Goal: Task Accomplishment & Management: Use online tool/utility

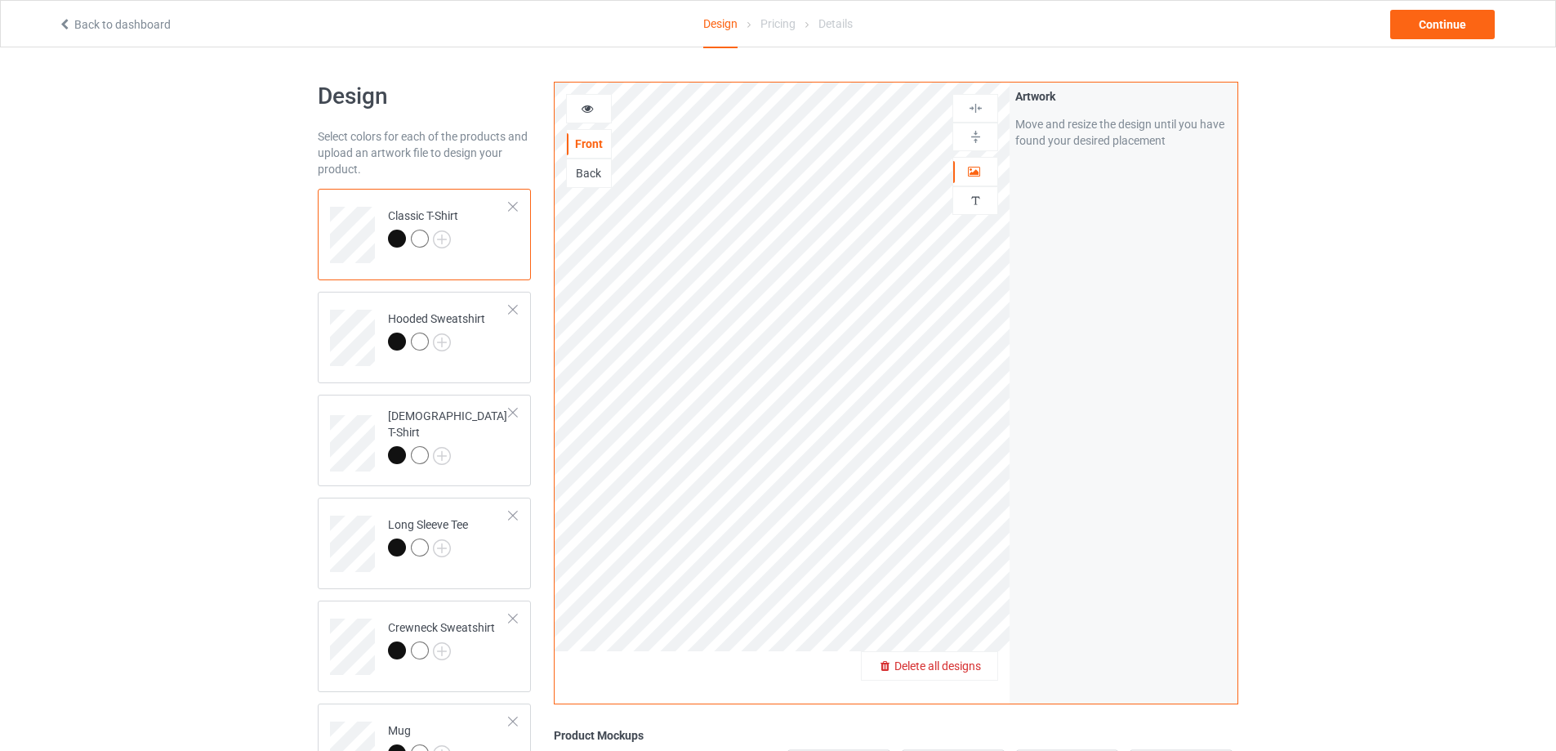
click at [971, 670] on span "Delete all designs" at bounding box center [938, 665] width 87 height 13
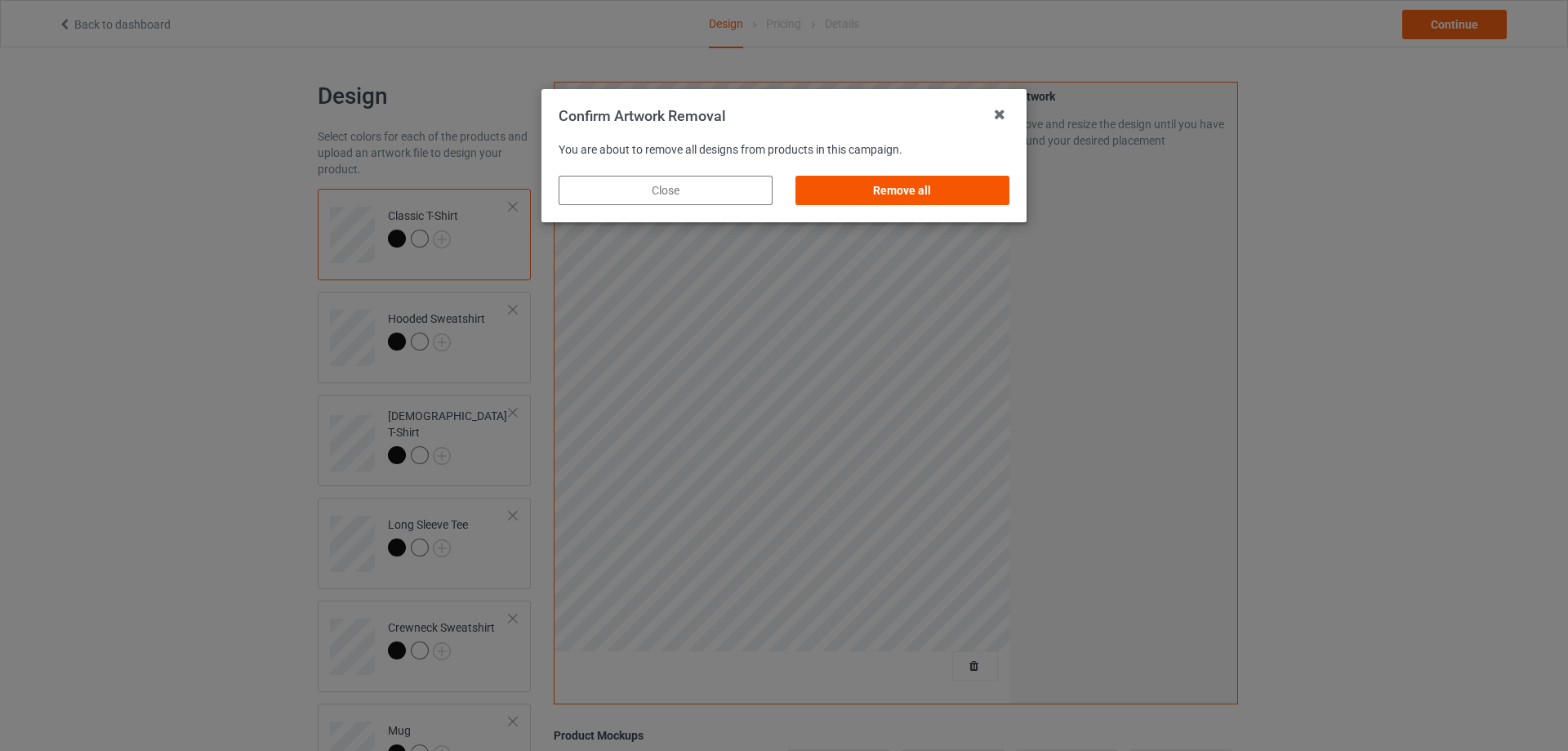
click at [892, 193] on div "Remove all" at bounding box center [902, 190] width 214 height 29
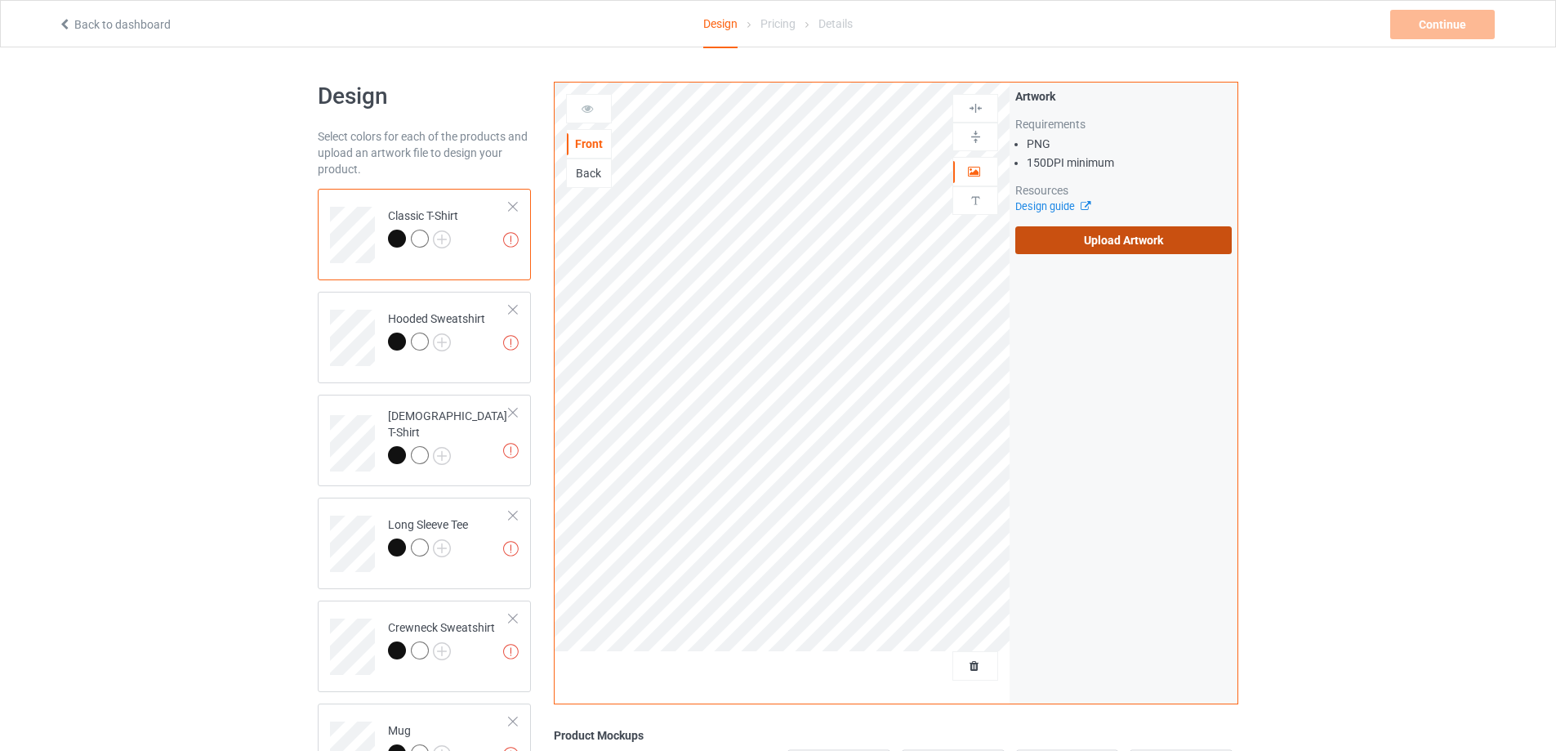
click at [1141, 248] on label "Upload Artwork" at bounding box center [1124, 240] width 217 height 28
click at [0, 0] on input "Upload Artwork" at bounding box center [0, 0] width 0 height 0
click at [1091, 235] on label "Upload Artwork" at bounding box center [1124, 240] width 217 height 28
click at [0, 0] on input "Upload Artwork" at bounding box center [0, 0] width 0 height 0
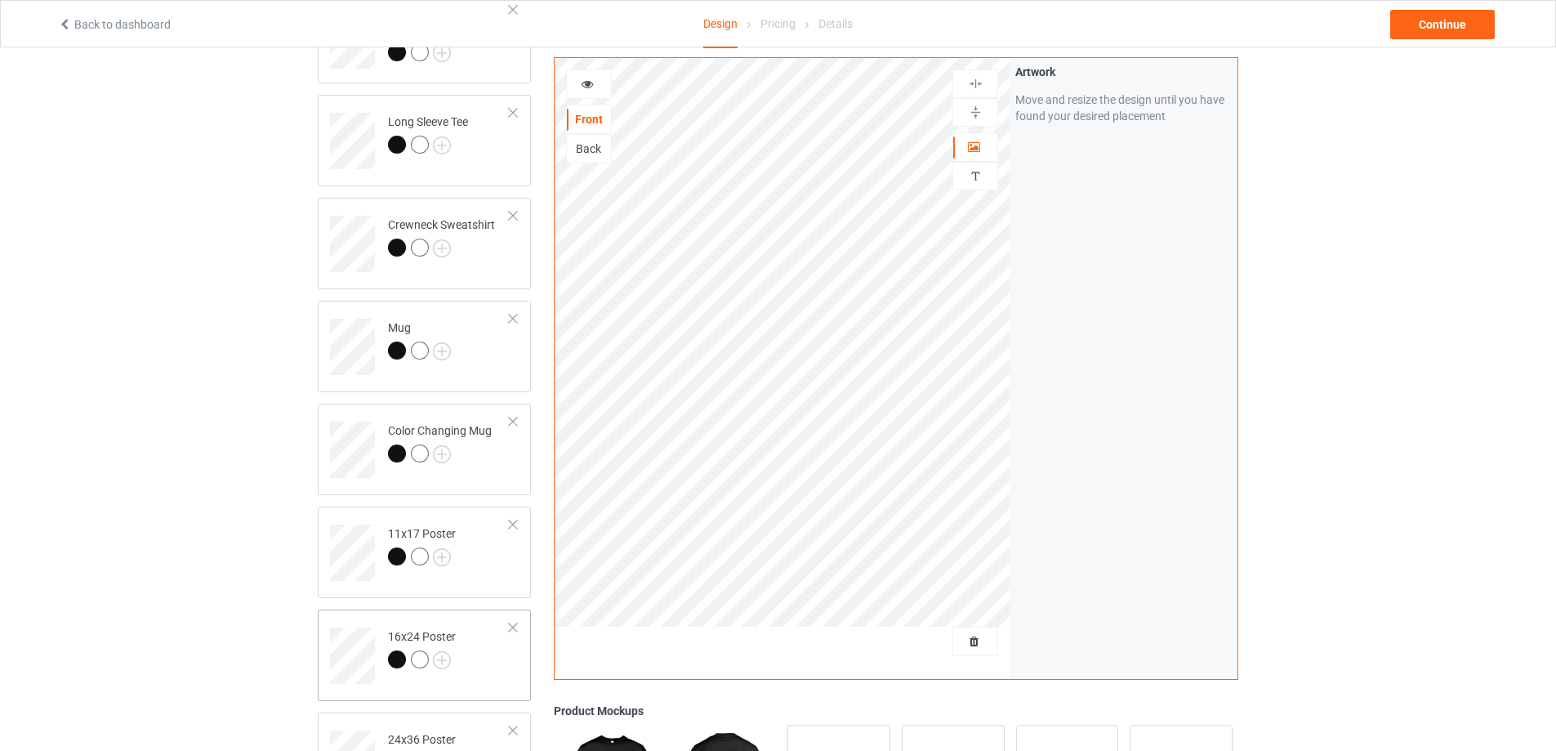
scroll to position [572, 0]
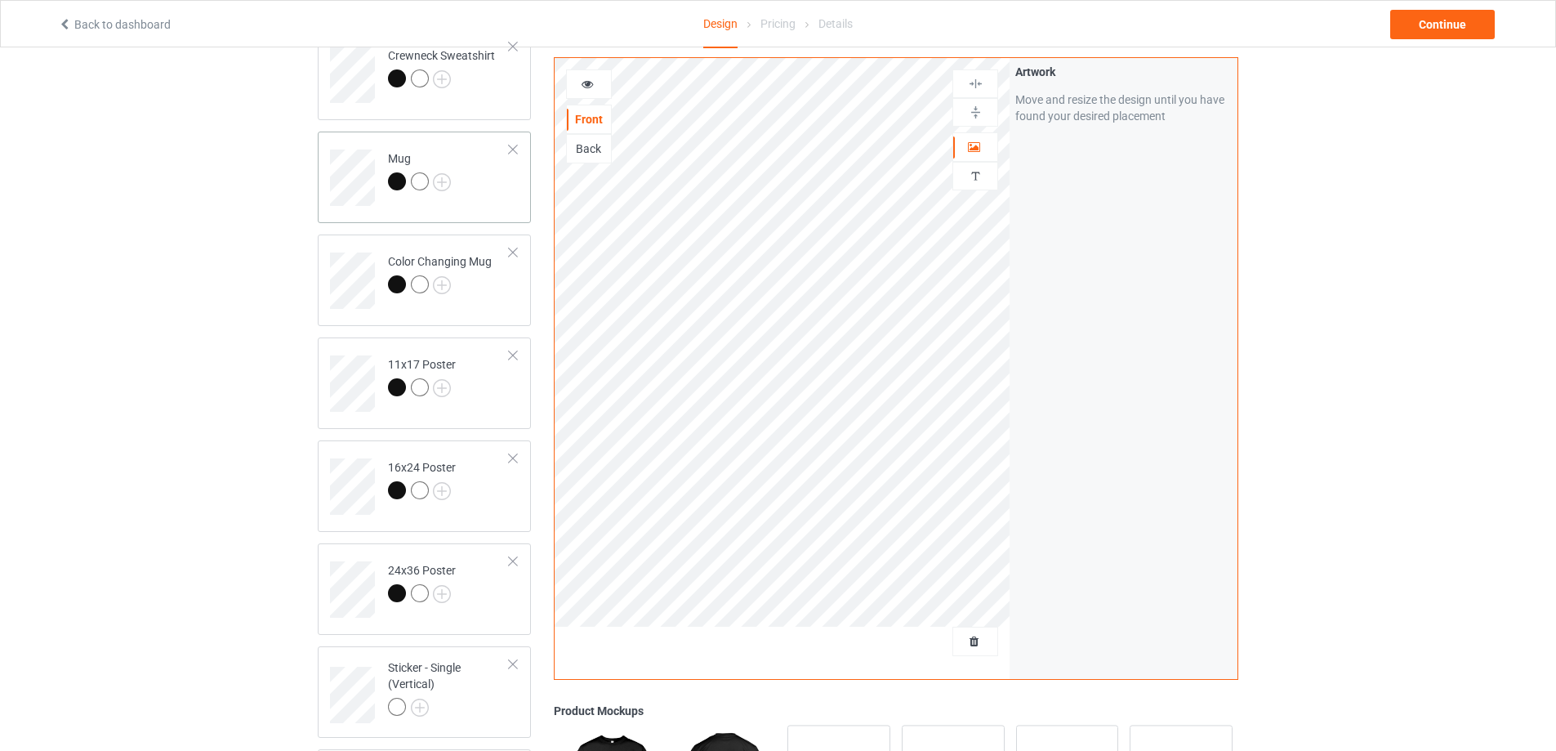
click at [469, 179] on td "Mug" at bounding box center [449, 172] width 140 height 68
click at [973, 109] on img at bounding box center [976, 113] width 16 height 16
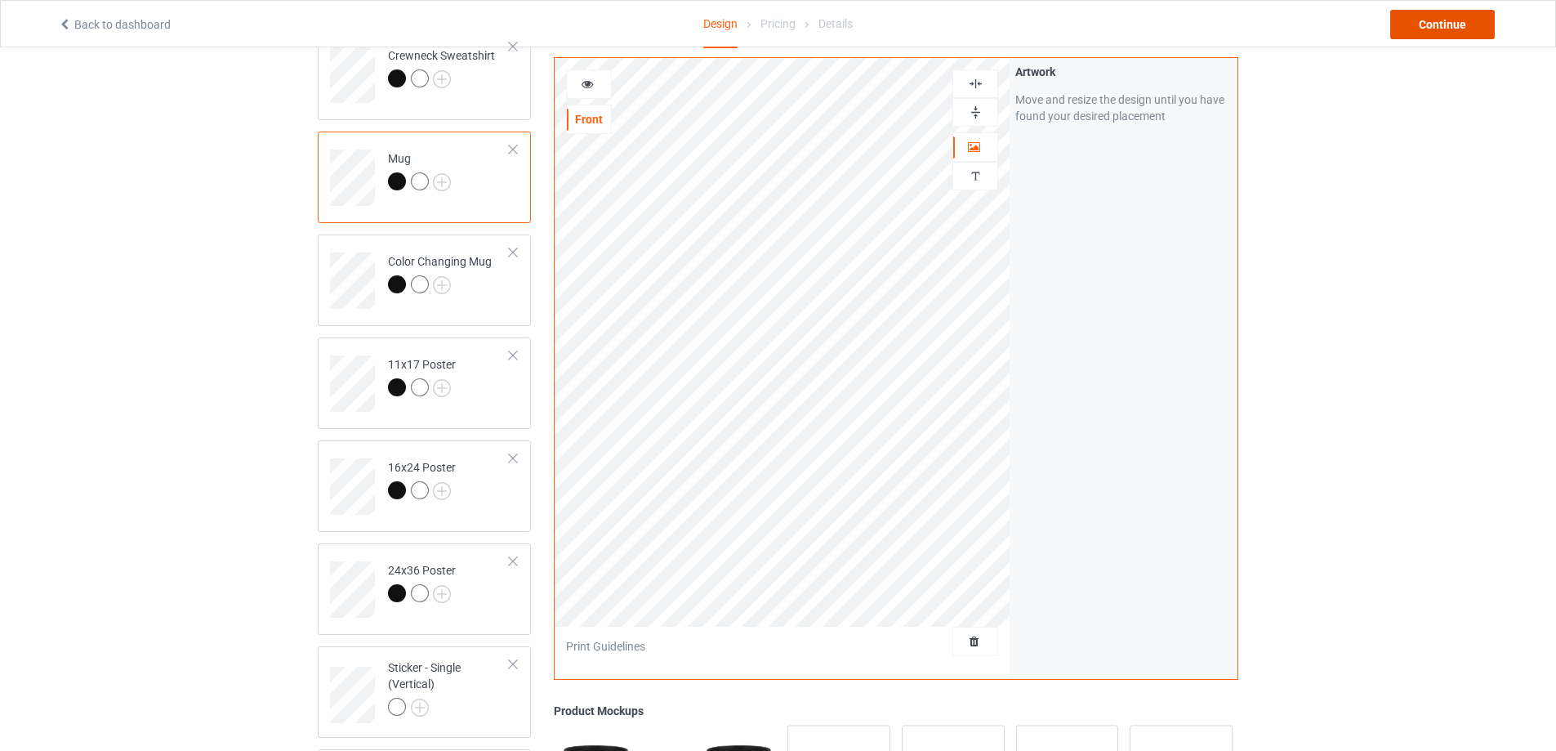
click at [1460, 27] on div "Continue" at bounding box center [1443, 24] width 105 height 29
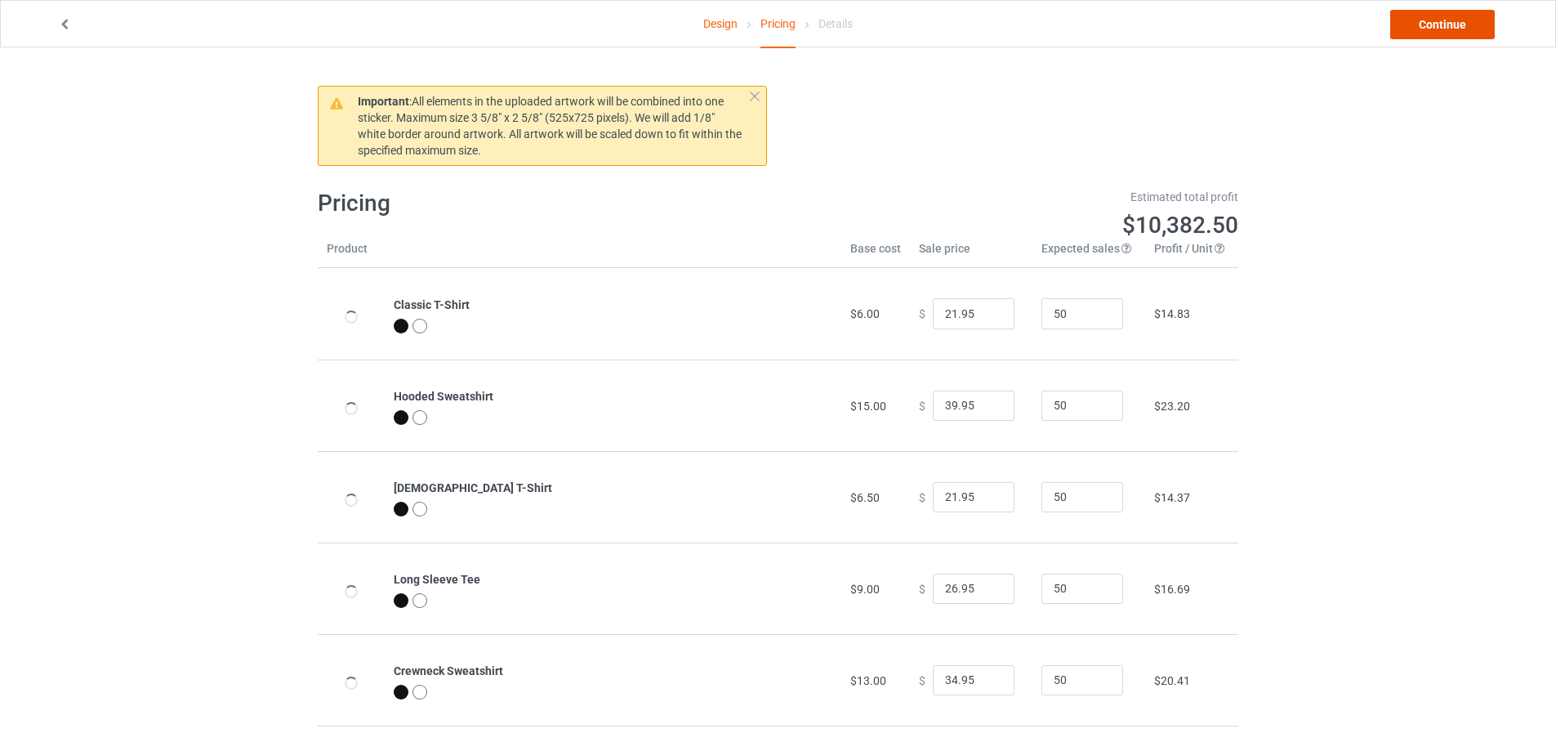
click at [1460, 27] on link "Continue" at bounding box center [1443, 24] width 105 height 29
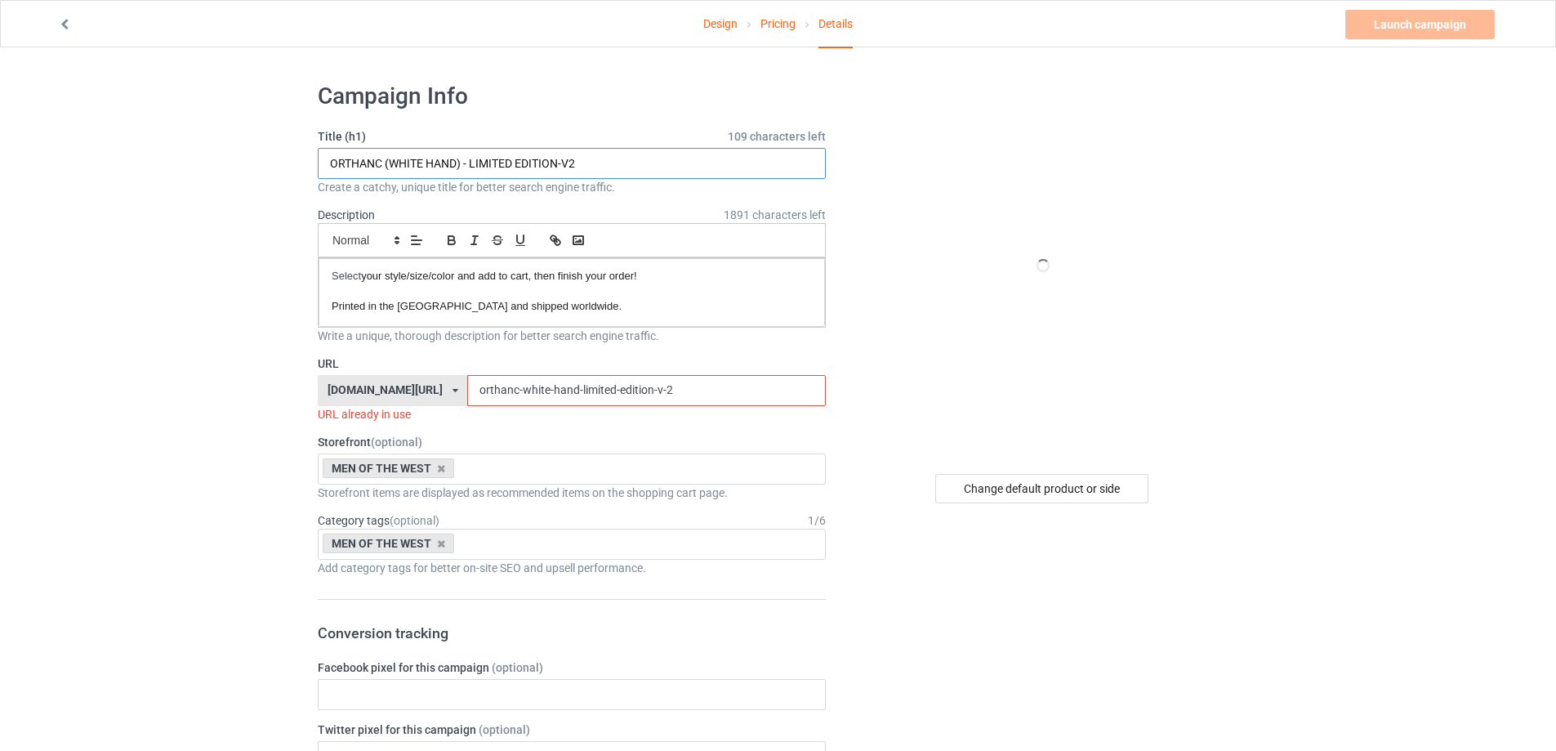
drag, startPoint x: 634, startPoint y: 153, endPoint x: 217, endPoint y: 164, distance: 417.6
paste input "BARAD-DÛR - EMBLEM"
type input "BARAD-DÛR - EMBLEM"
drag, startPoint x: 662, startPoint y: 388, endPoint x: 127, endPoint y: 386, distance: 534.3
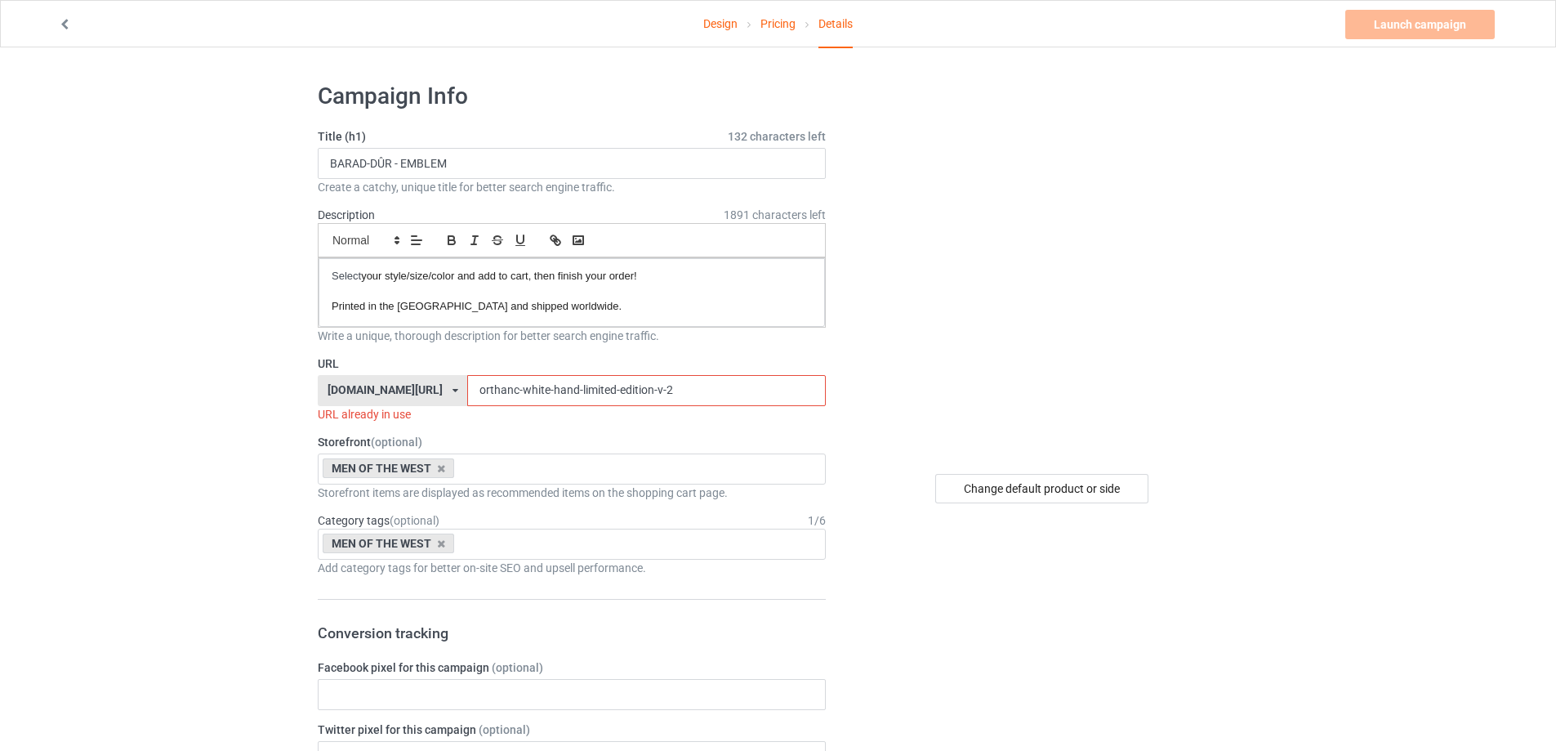
paste input "barad-dûr - emblem"
click at [490, 384] on input "barad-dûr - emblem" at bounding box center [646, 390] width 358 height 31
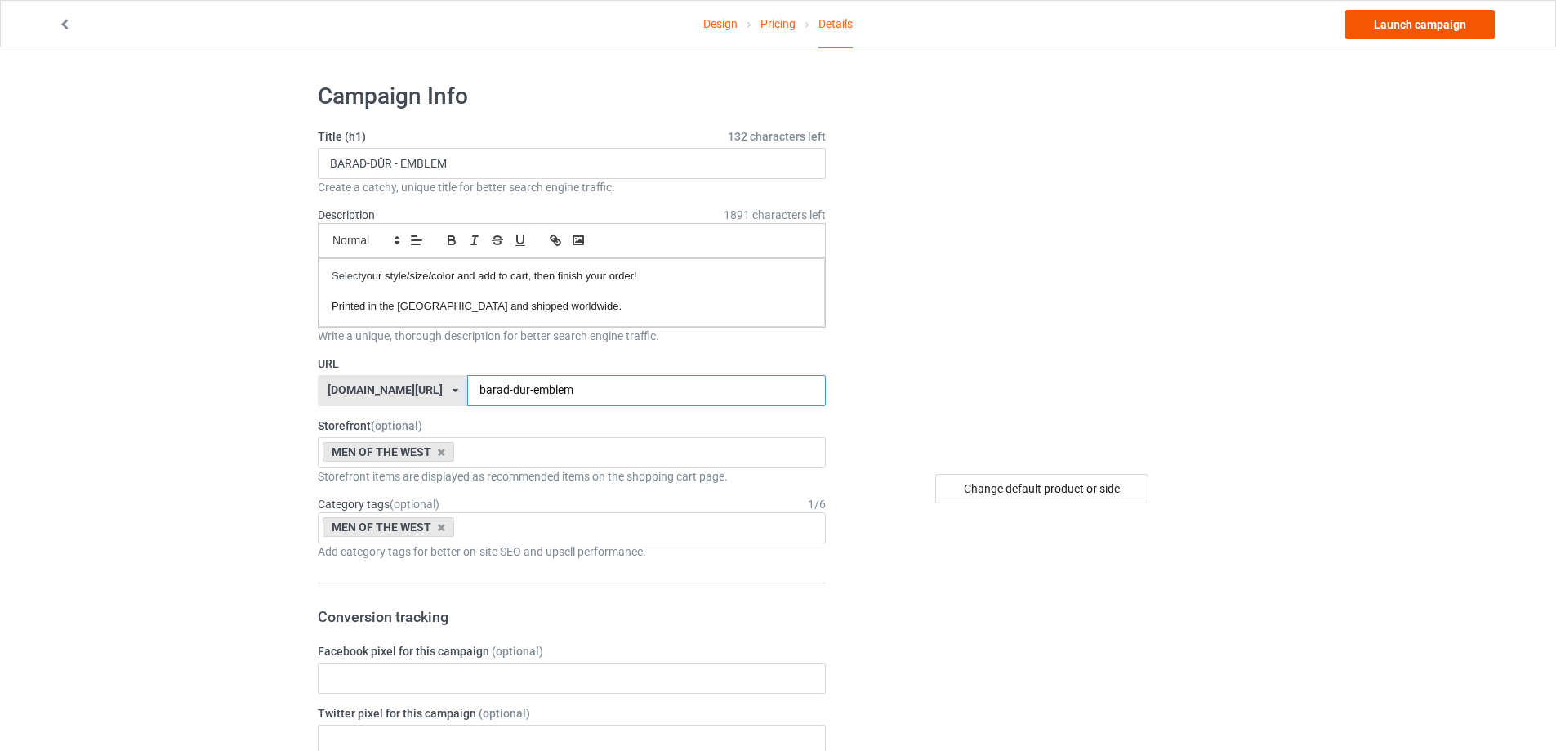
type input "barad-dur-emblem"
click at [1404, 20] on link "Launch campaign" at bounding box center [1421, 24] width 150 height 29
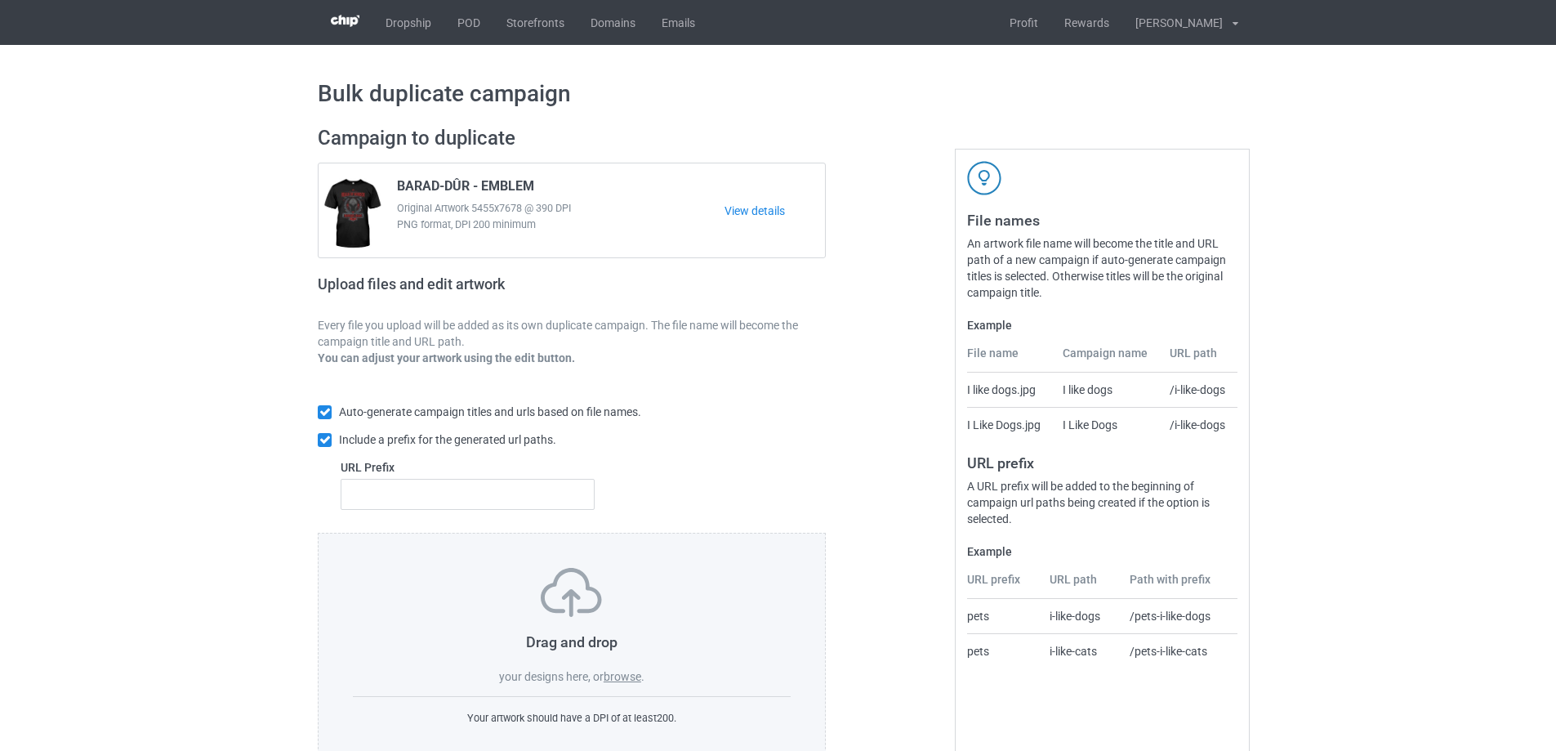
click at [638, 675] on label "browse" at bounding box center [623, 676] width 38 height 13
click at [0, 0] on input "browse" at bounding box center [0, 0] width 0 height 0
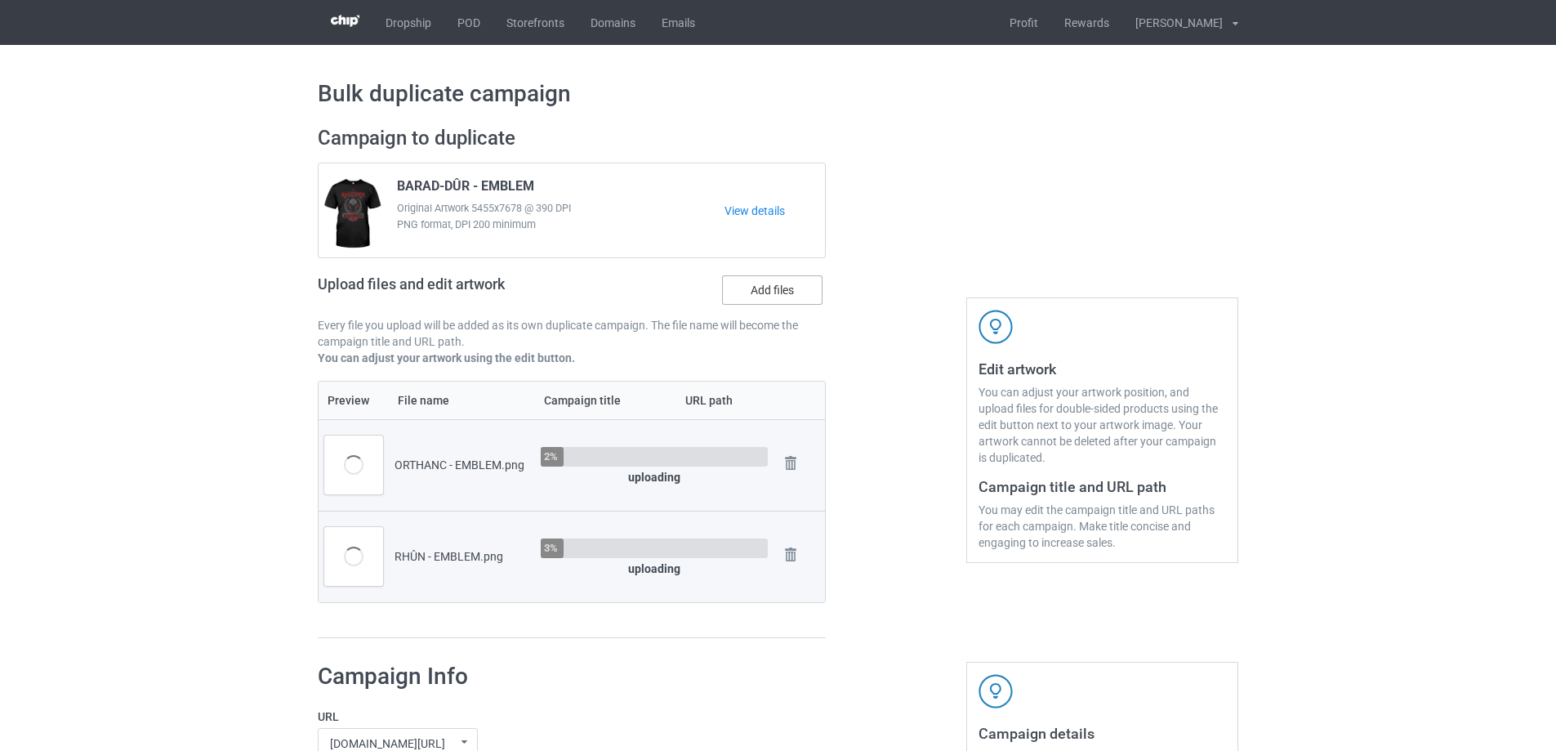
click at [771, 301] on label "Add files" at bounding box center [772, 289] width 100 height 29
click at [0, 0] on input "Add files" at bounding box center [0, 0] width 0 height 0
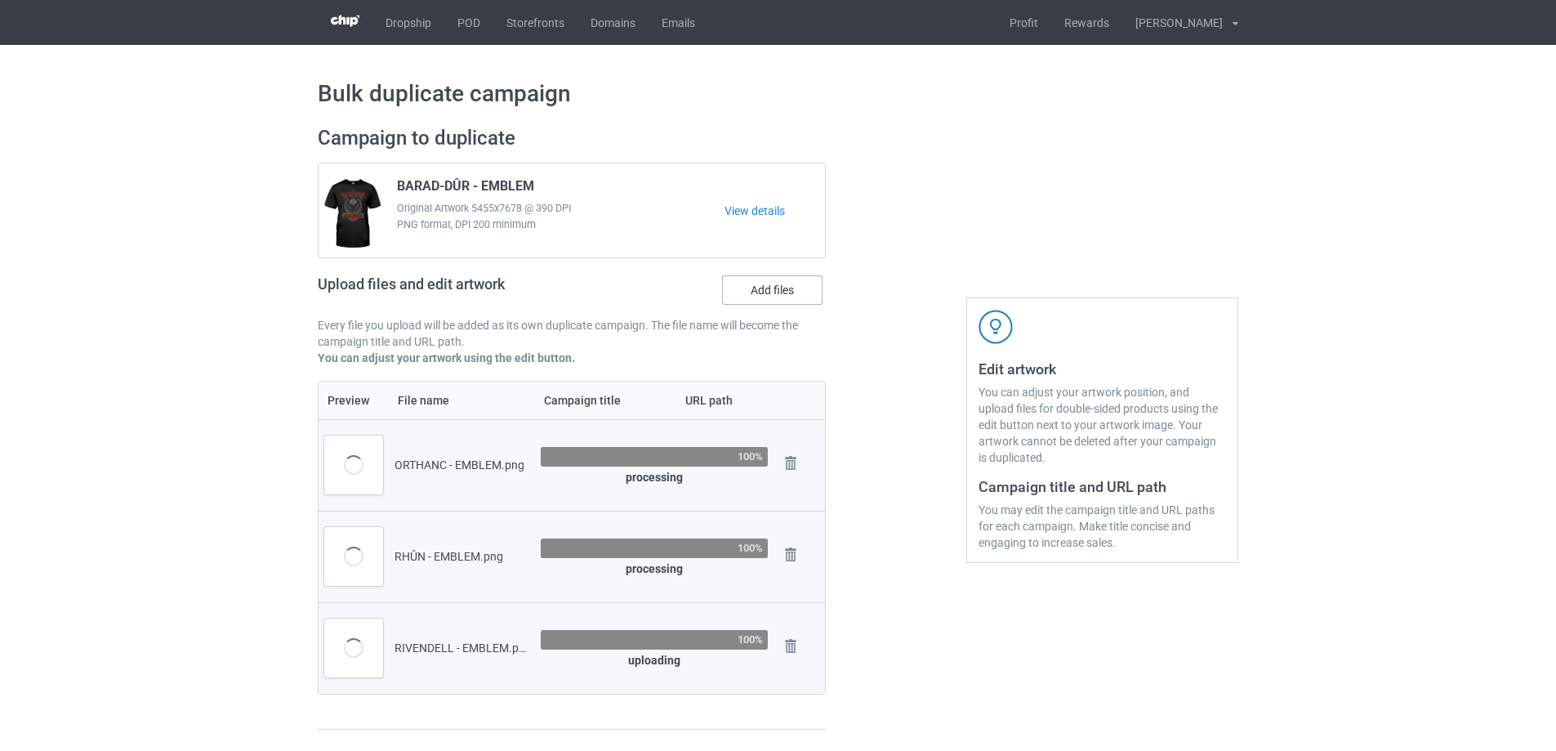
click at [793, 290] on label "Add files" at bounding box center [772, 289] width 100 height 29
click at [0, 0] on input "Add files" at bounding box center [0, 0] width 0 height 0
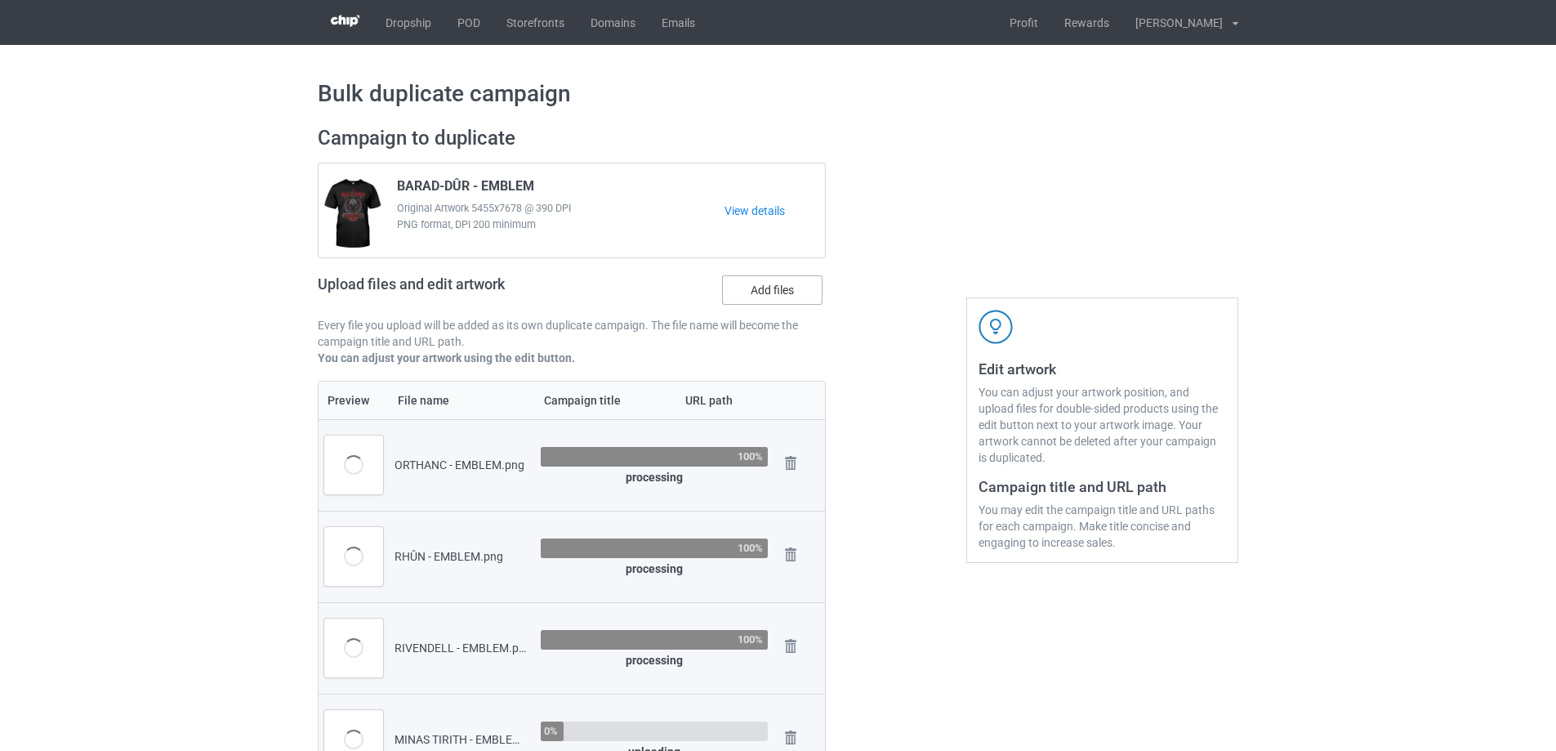
click at [733, 293] on label "Add files" at bounding box center [772, 289] width 100 height 29
click at [0, 0] on input "Add files" at bounding box center [0, 0] width 0 height 0
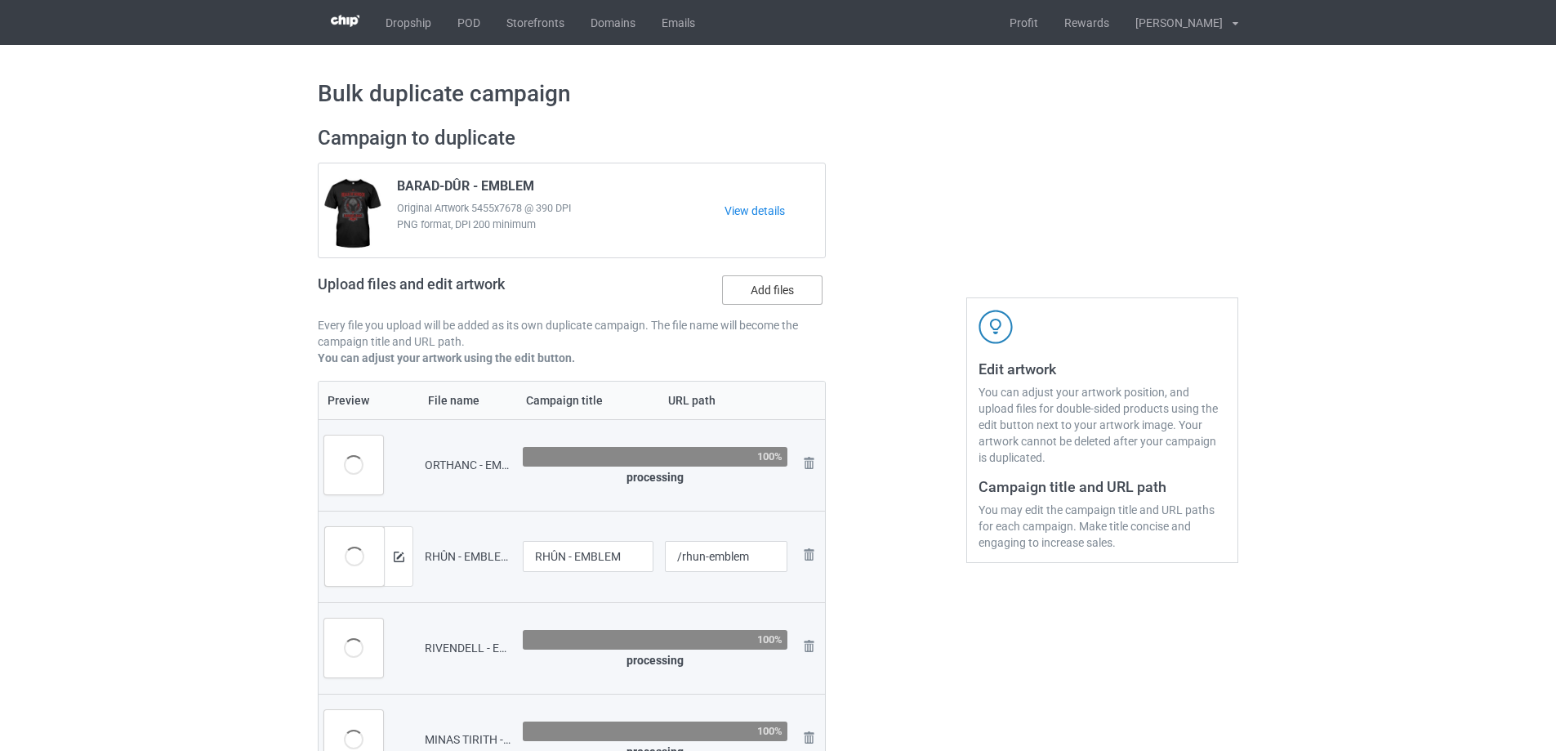
click at [781, 292] on label "Add files" at bounding box center [772, 289] width 100 height 29
click at [0, 0] on input "Add files" at bounding box center [0, 0] width 0 height 0
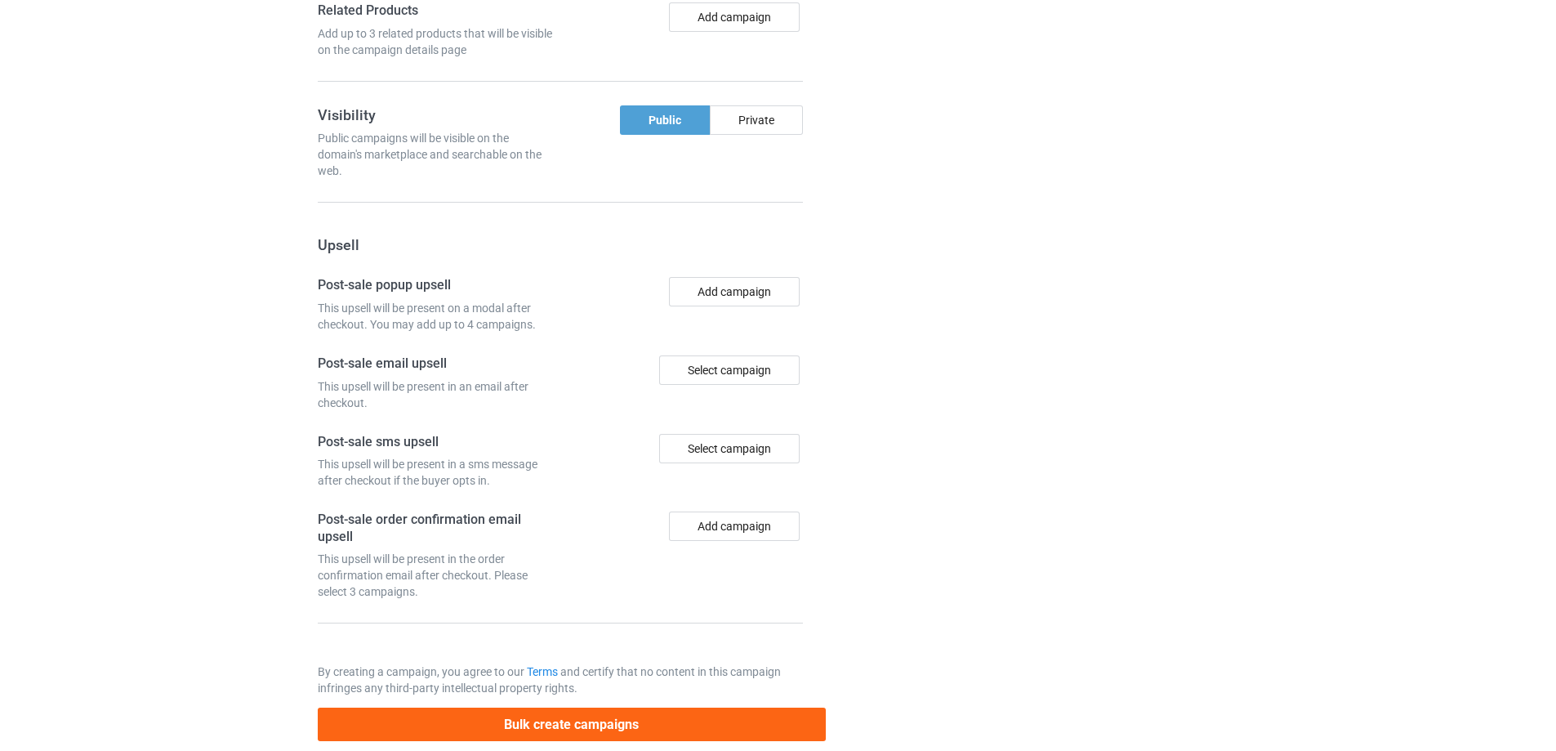
scroll to position [1971, 0]
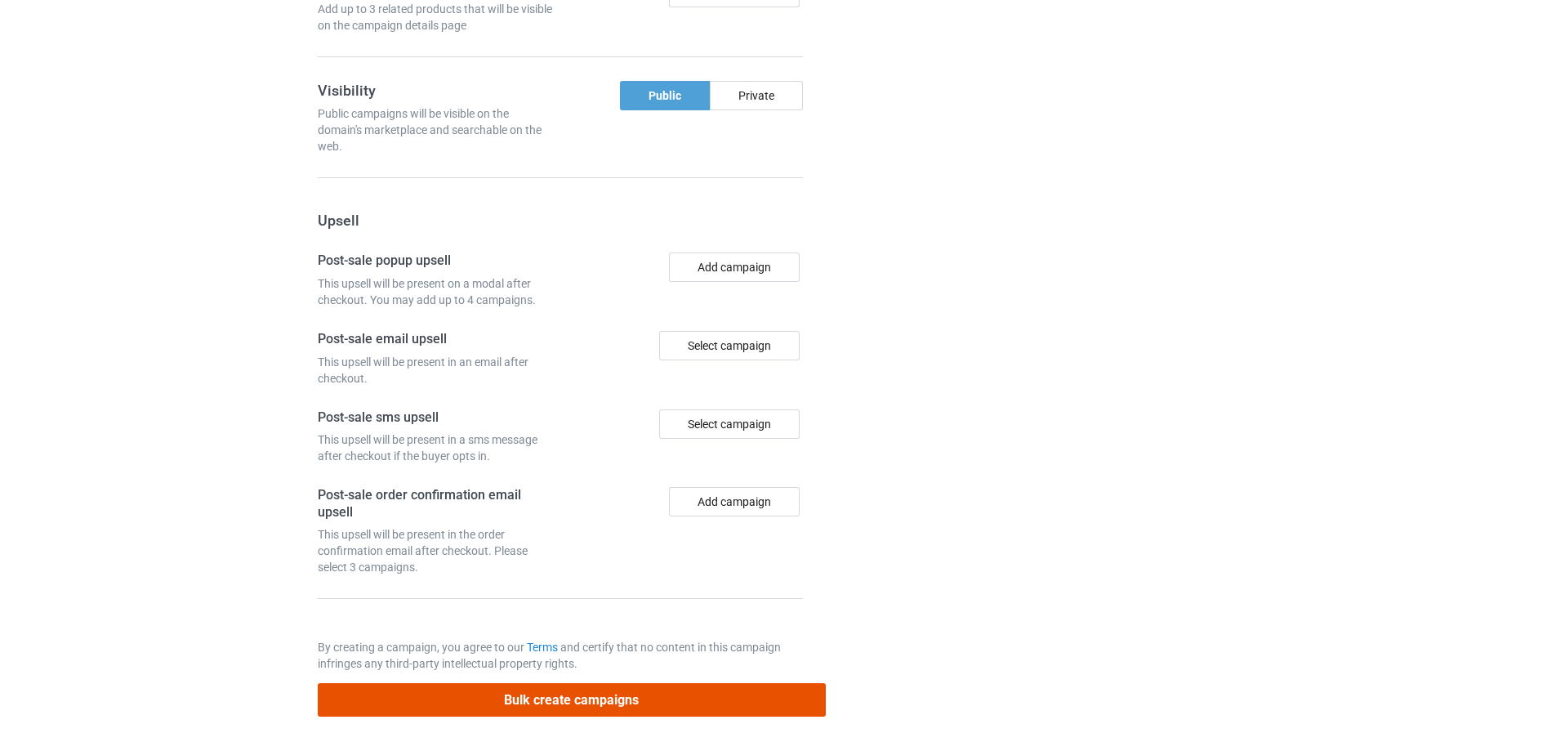
click at [603, 694] on button "Bulk create campaigns" at bounding box center [572, 699] width 508 height 33
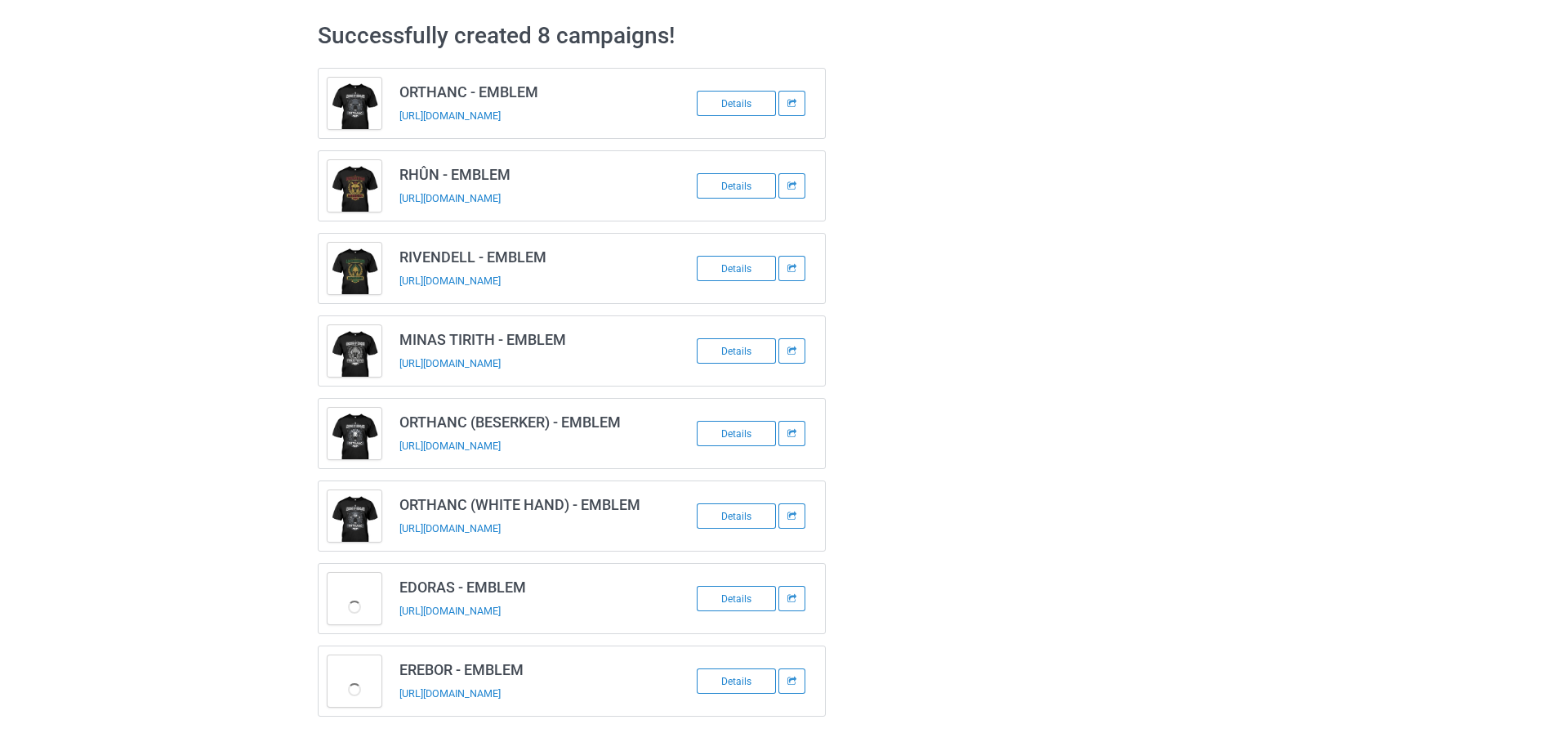
scroll to position [59, 0]
